Goal: Task Accomplishment & Management: Use online tool/utility

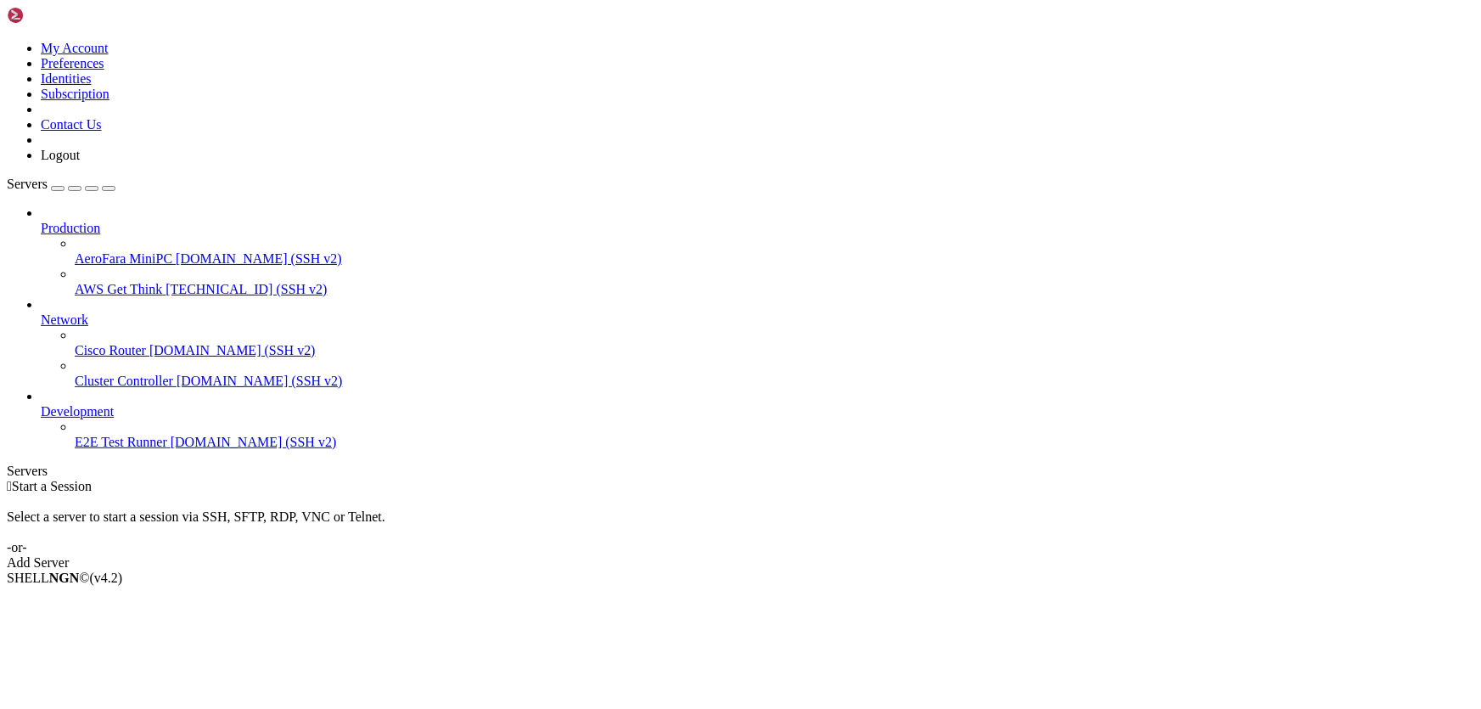
click at [118, 282] on span "AWS Get Think" at bounding box center [118, 289] width 87 height 14
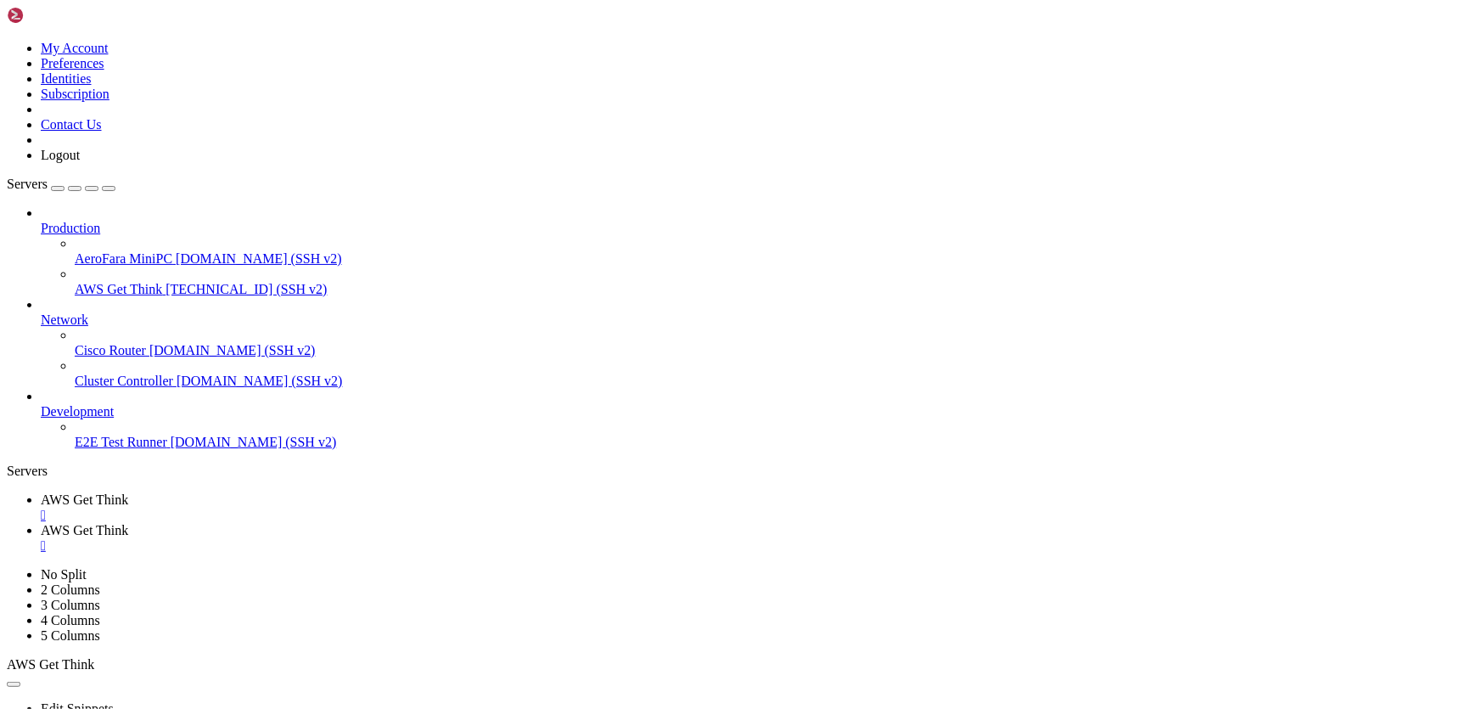
scroll to position [223, 0]
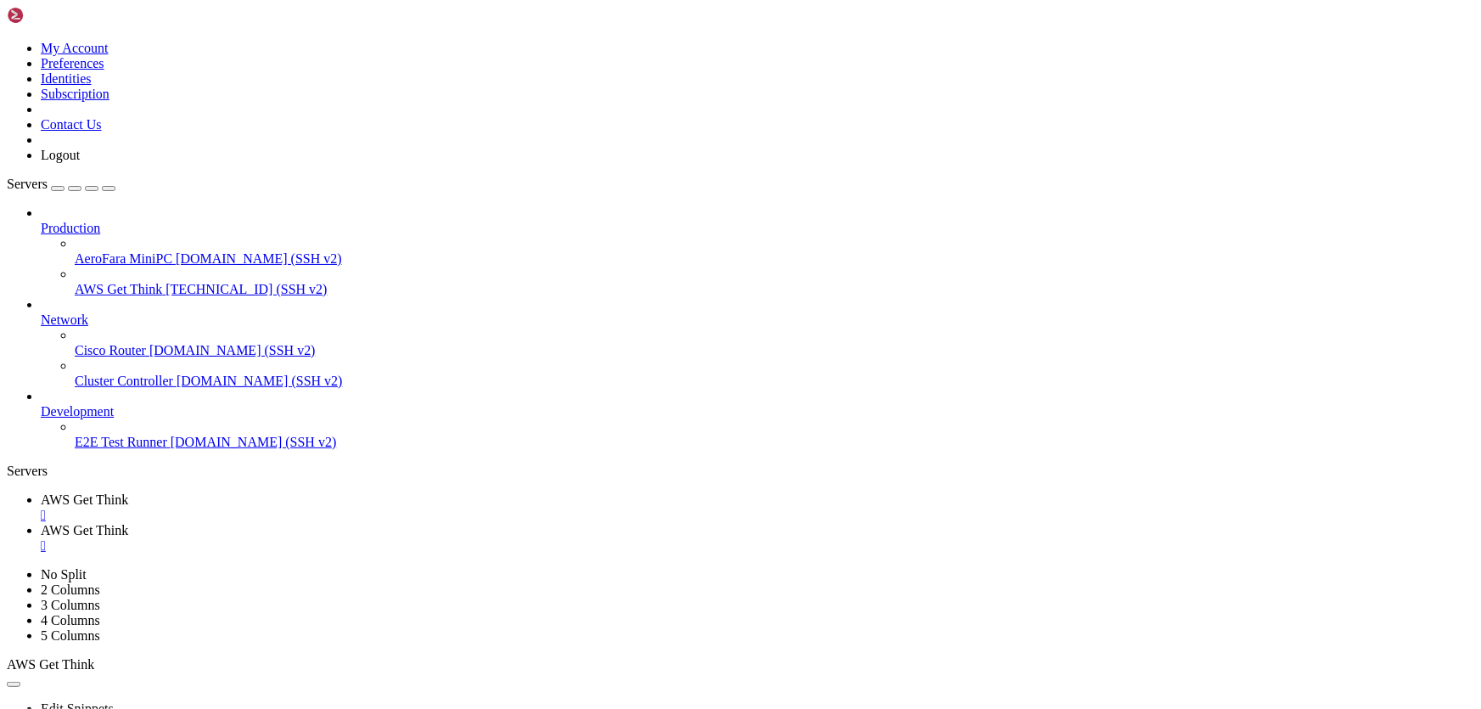
drag, startPoint x: 321, startPoint y: 668, endPoint x: 326, endPoint y: 659, distance: 9.9
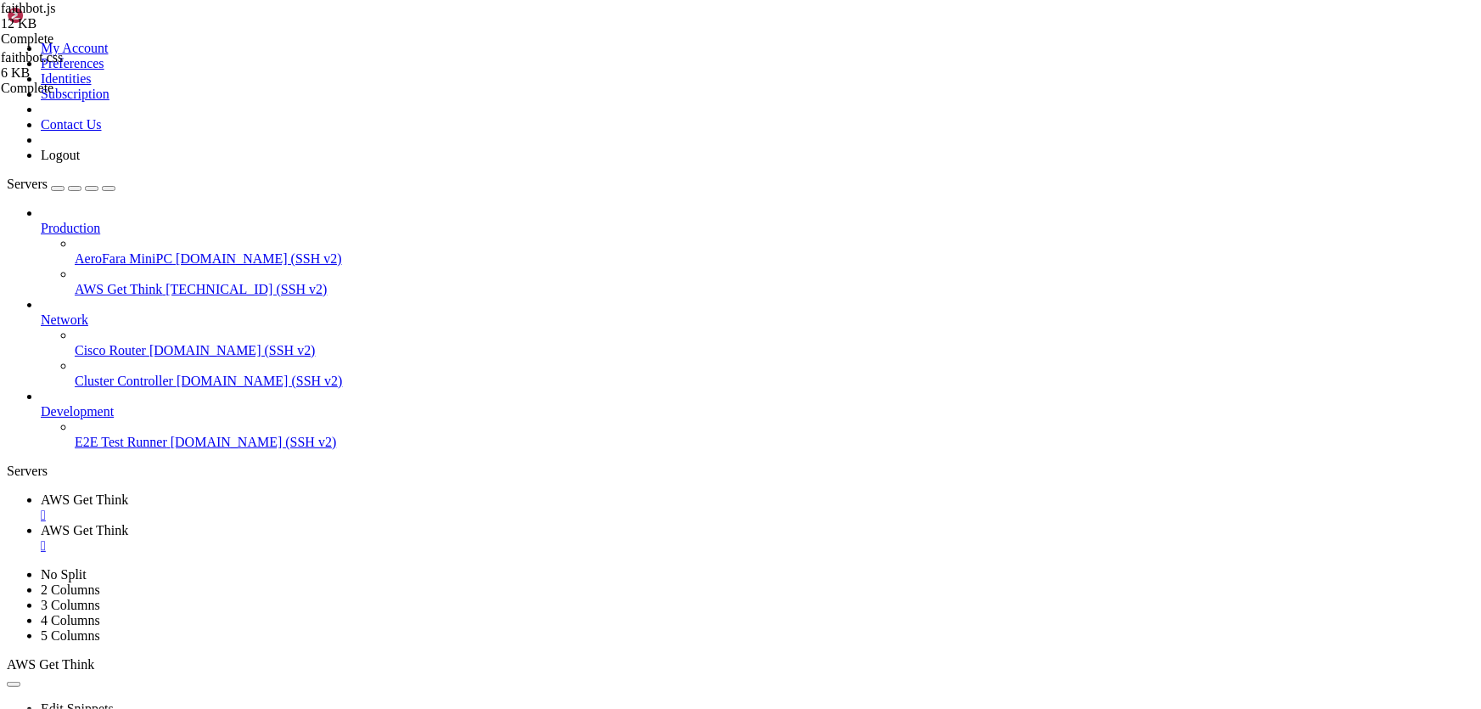
type input "/var/www/html/faithbot.info/public_html/wp-content/plugins/faithbot/templates"
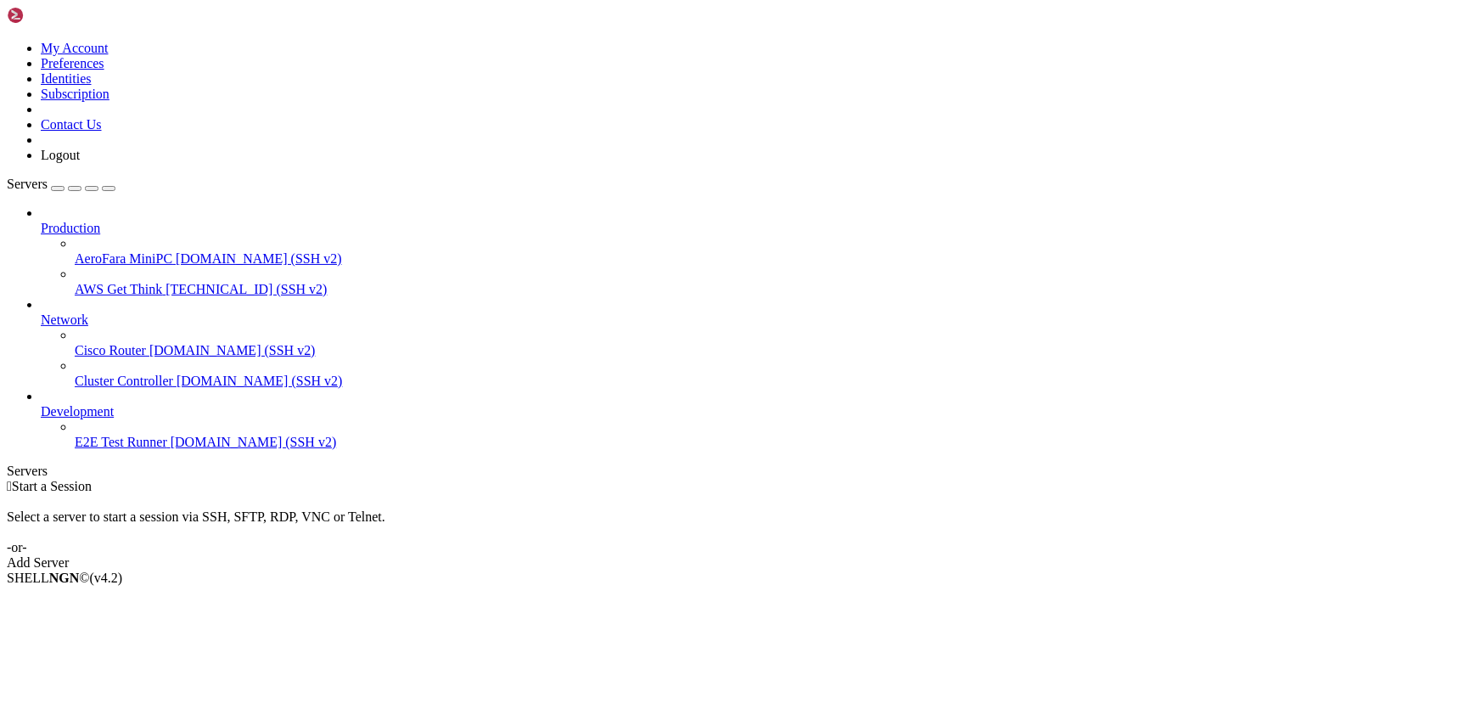
click at [176, 251] on span "[DOMAIN_NAME] (SSH v2)" at bounding box center [259, 258] width 166 height 14
